Goal: Task Accomplishment & Management: Use online tool/utility

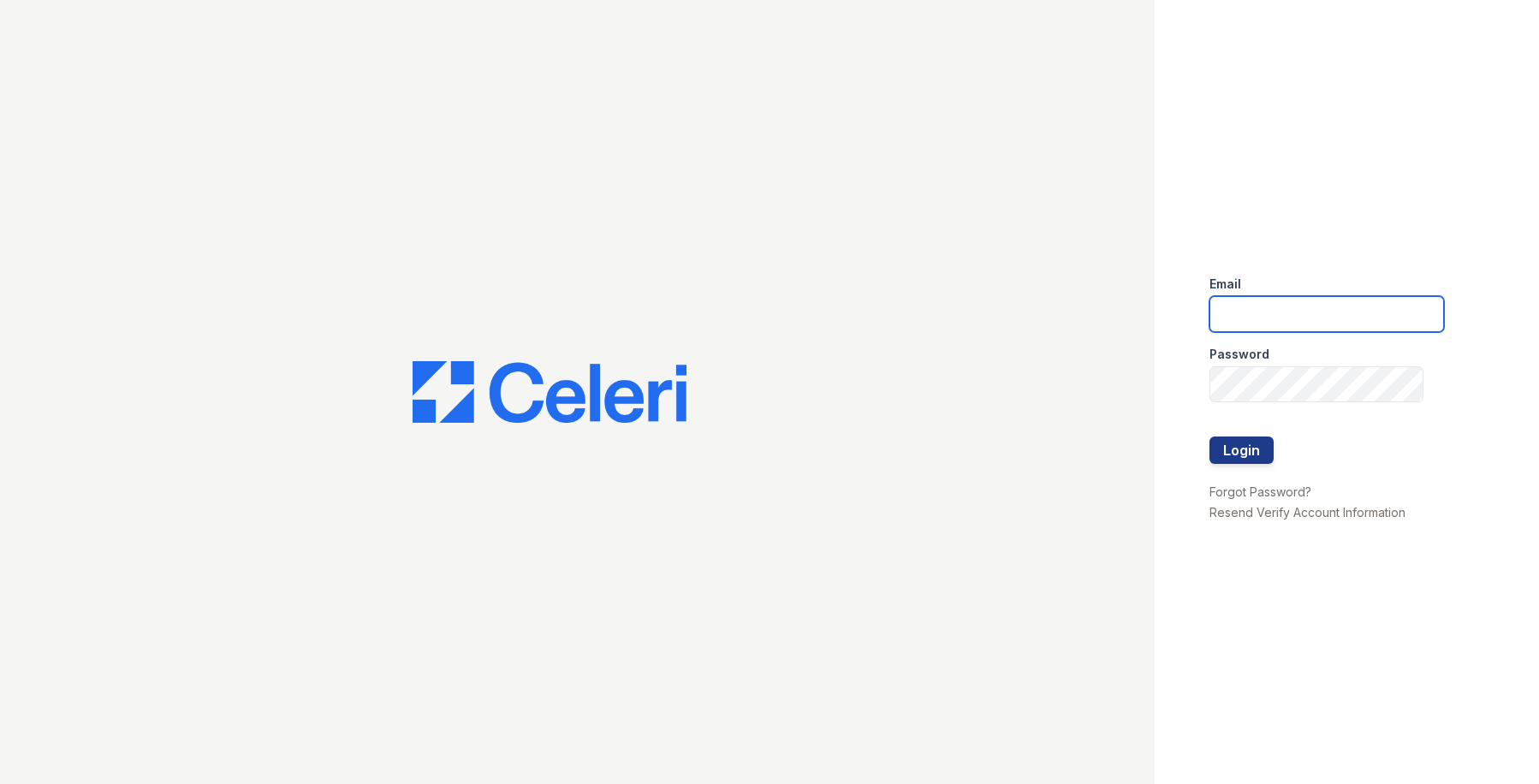
click at [1273, 314] on input "email" at bounding box center [1327, 314] width 235 height 36
type input "[EMAIL_ADDRESS][DOMAIN_NAME]"
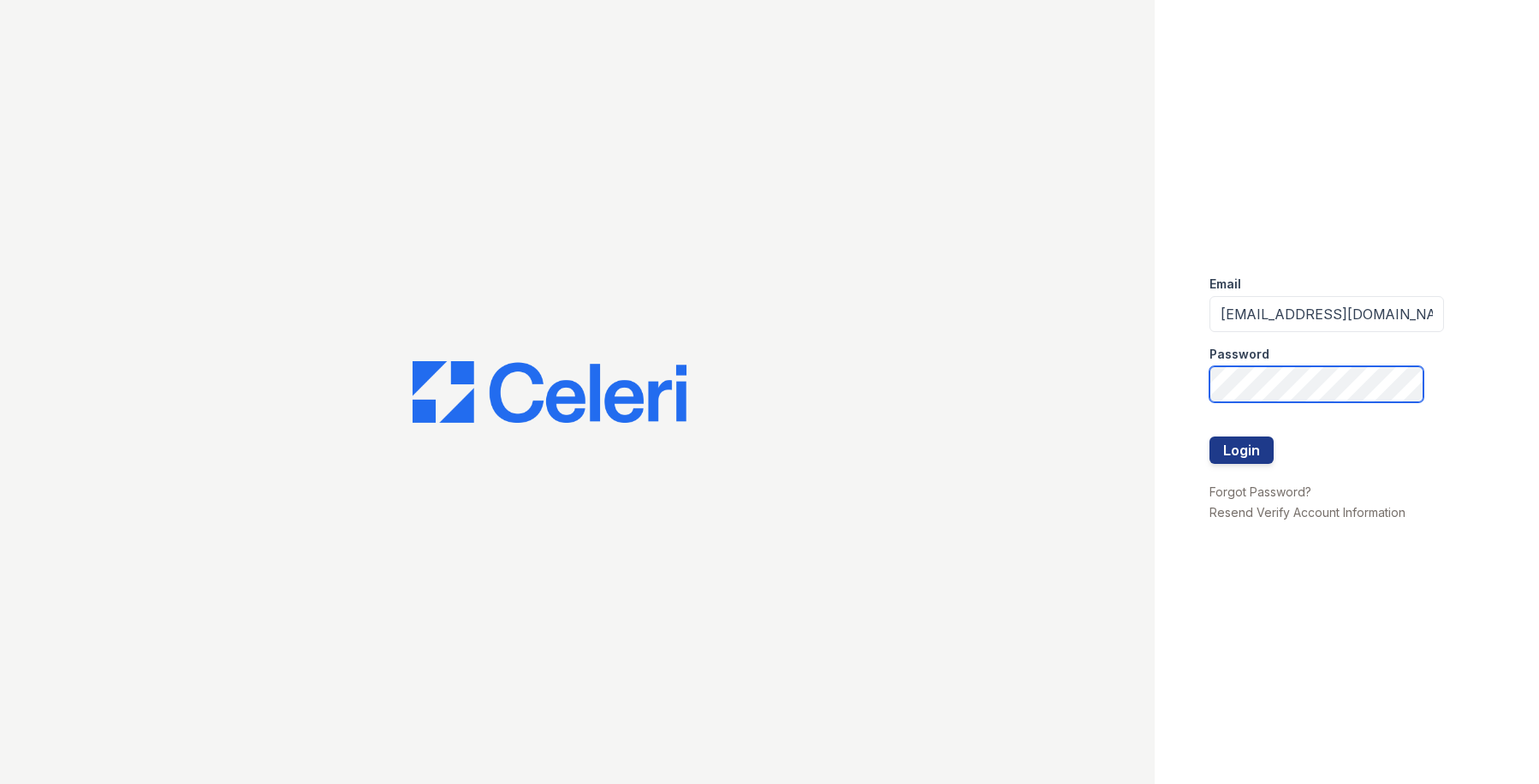
click at [1210, 437] on button "Login" at bounding box center [1242, 450] width 64 height 28
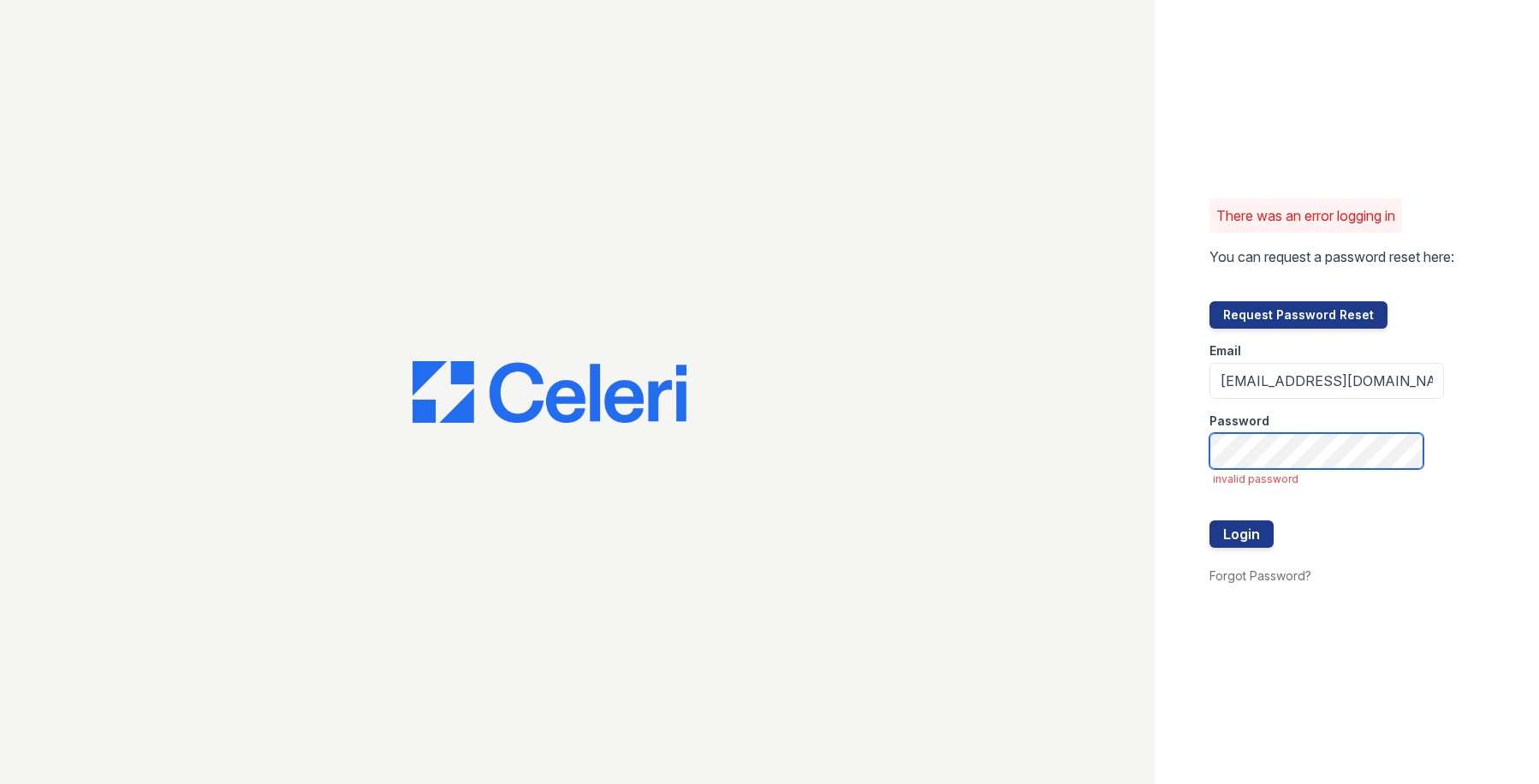
click at [1210, 520] on button "Login" at bounding box center [1242, 534] width 64 height 28
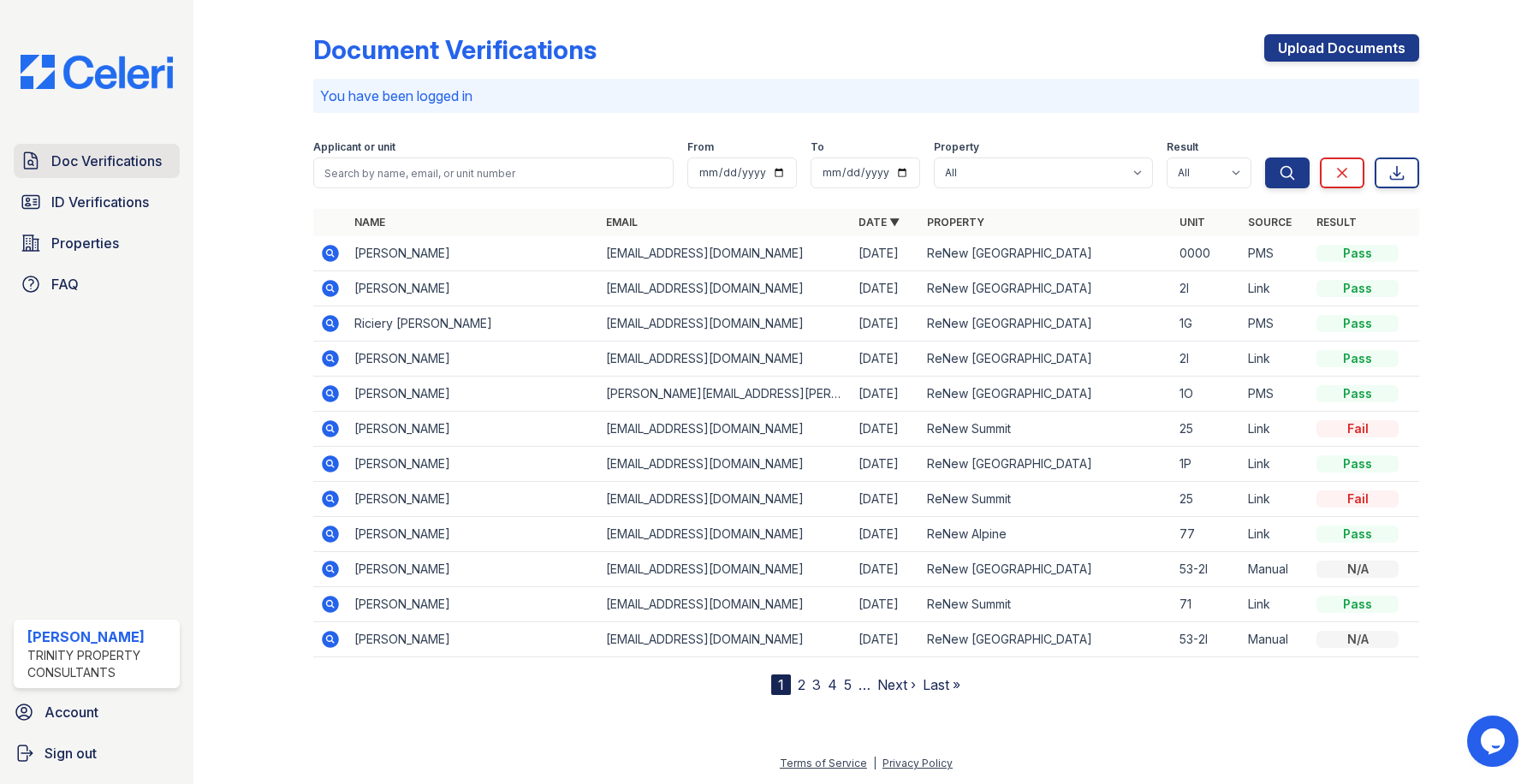
click at [120, 164] on span "Doc Verifications" at bounding box center [107, 161] width 110 height 21
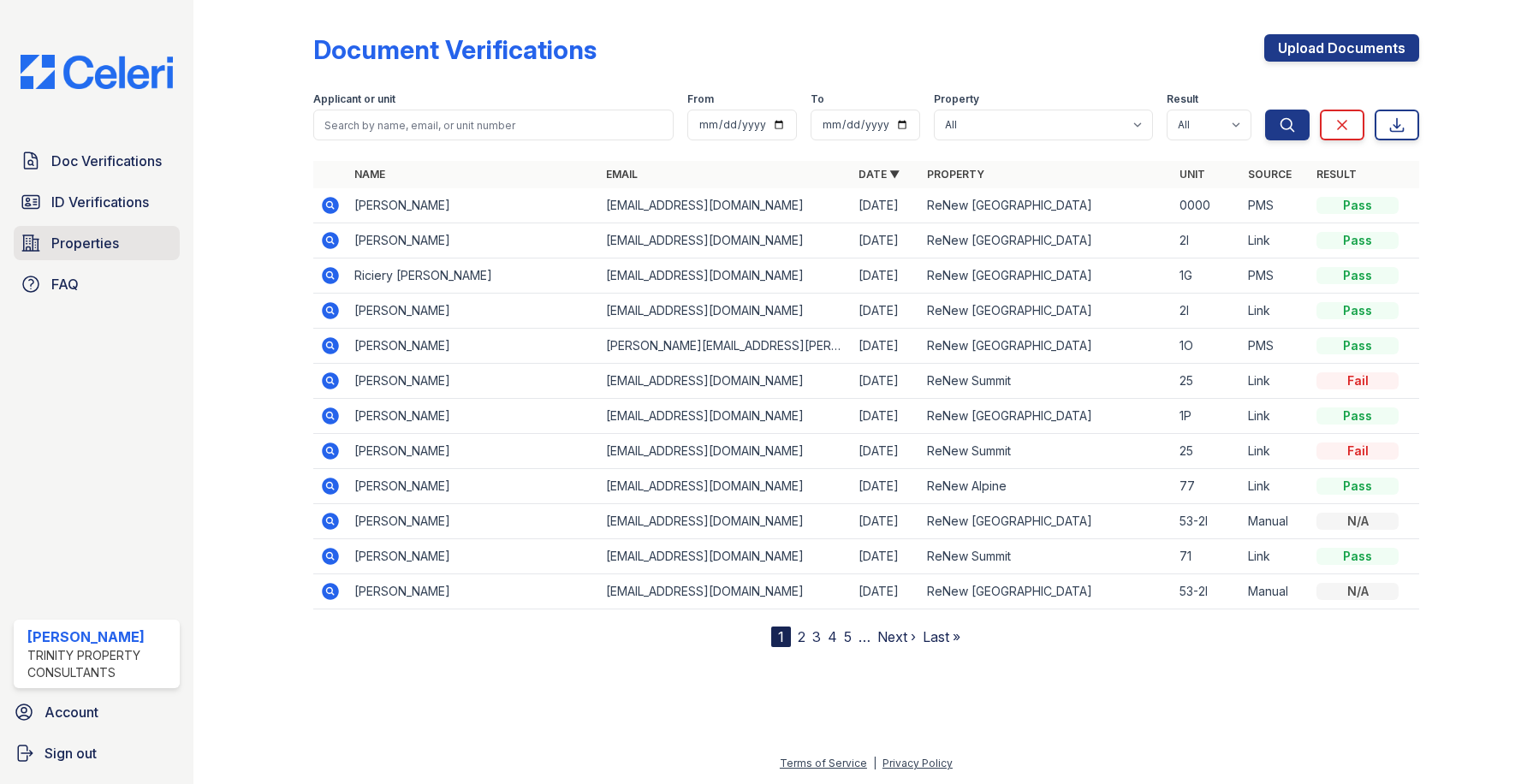
click at [98, 239] on span "Properties" at bounding box center [85, 243] width 68 height 21
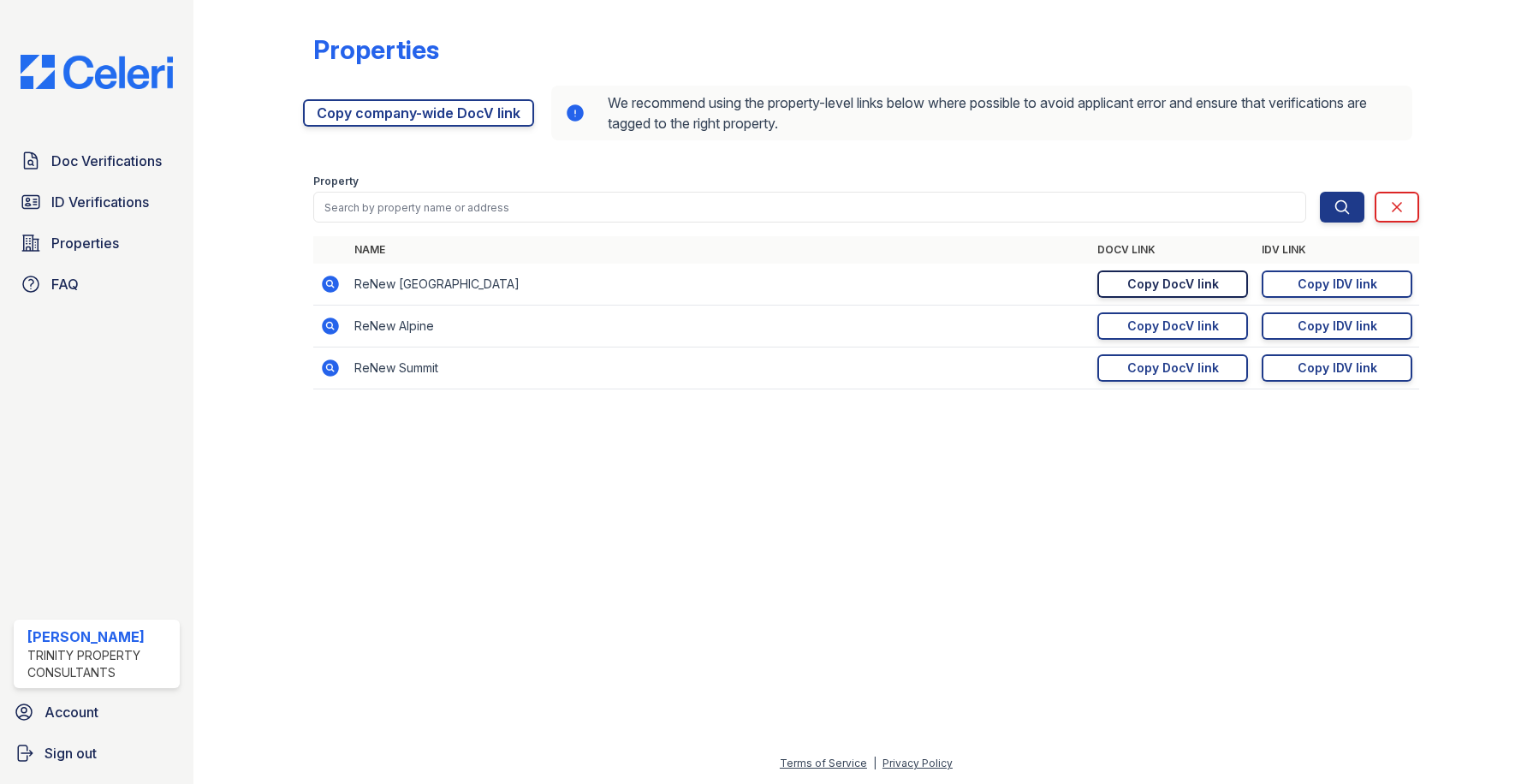
click at [1205, 280] on div "Copy DocV link" at bounding box center [1173, 285] width 92 height 17
